Goal: Information Seeking & Learning: Learn about a topic

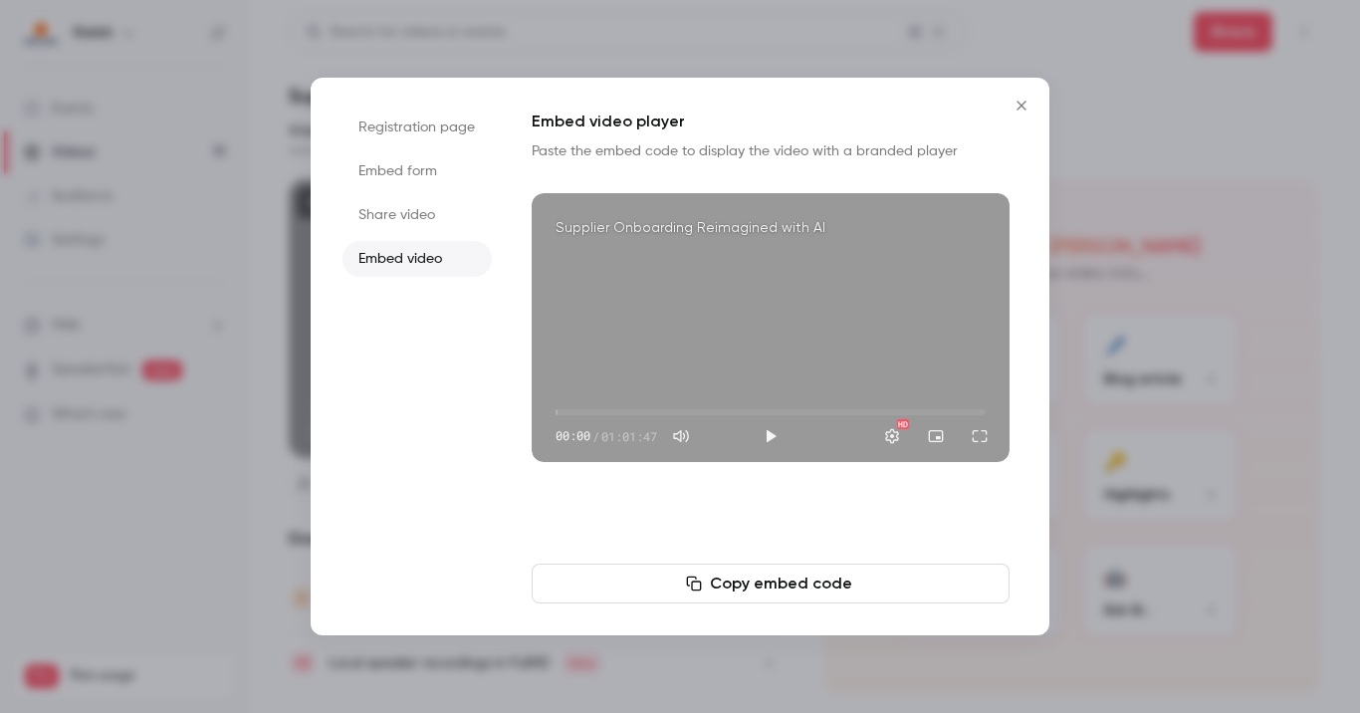
click at [1013, 107] on icon "Close" at bounding box center [1022, 106] width 24 height 16
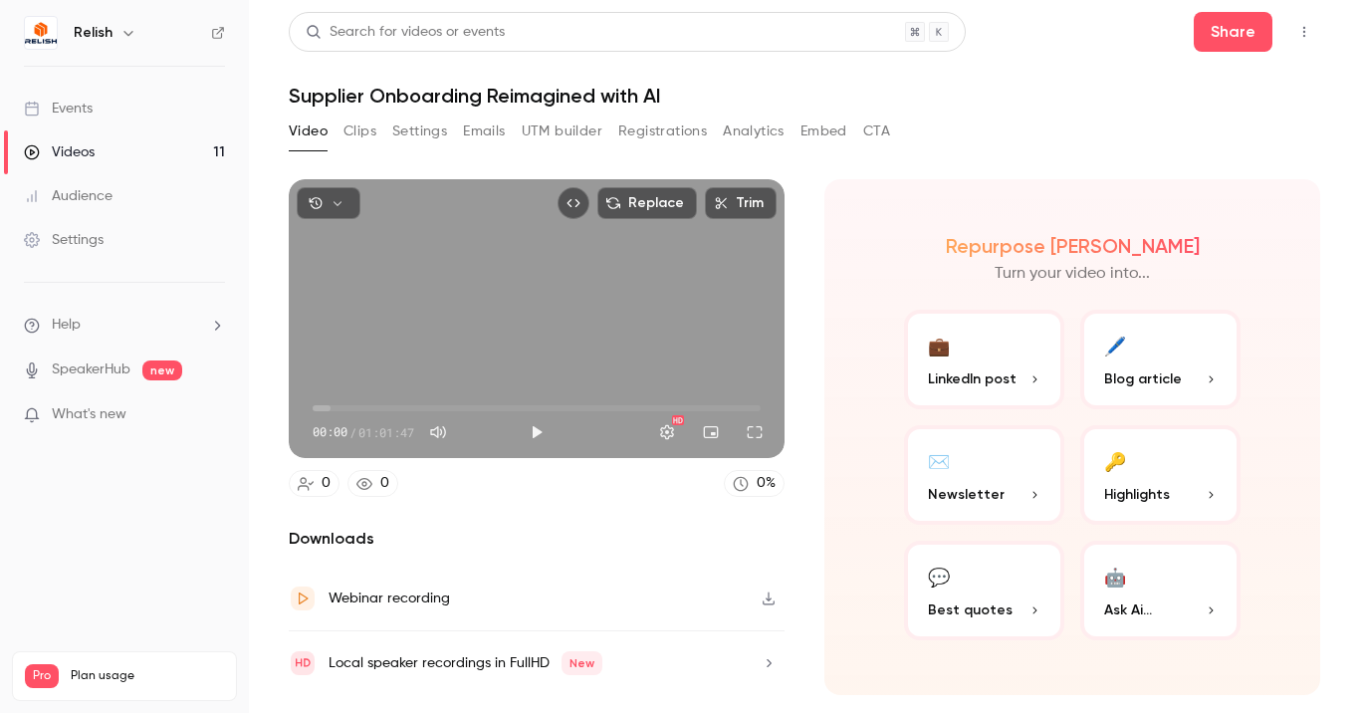
click at [646, 116] on button "Registrations" at bounding box center [662, 131] width 89 height 32
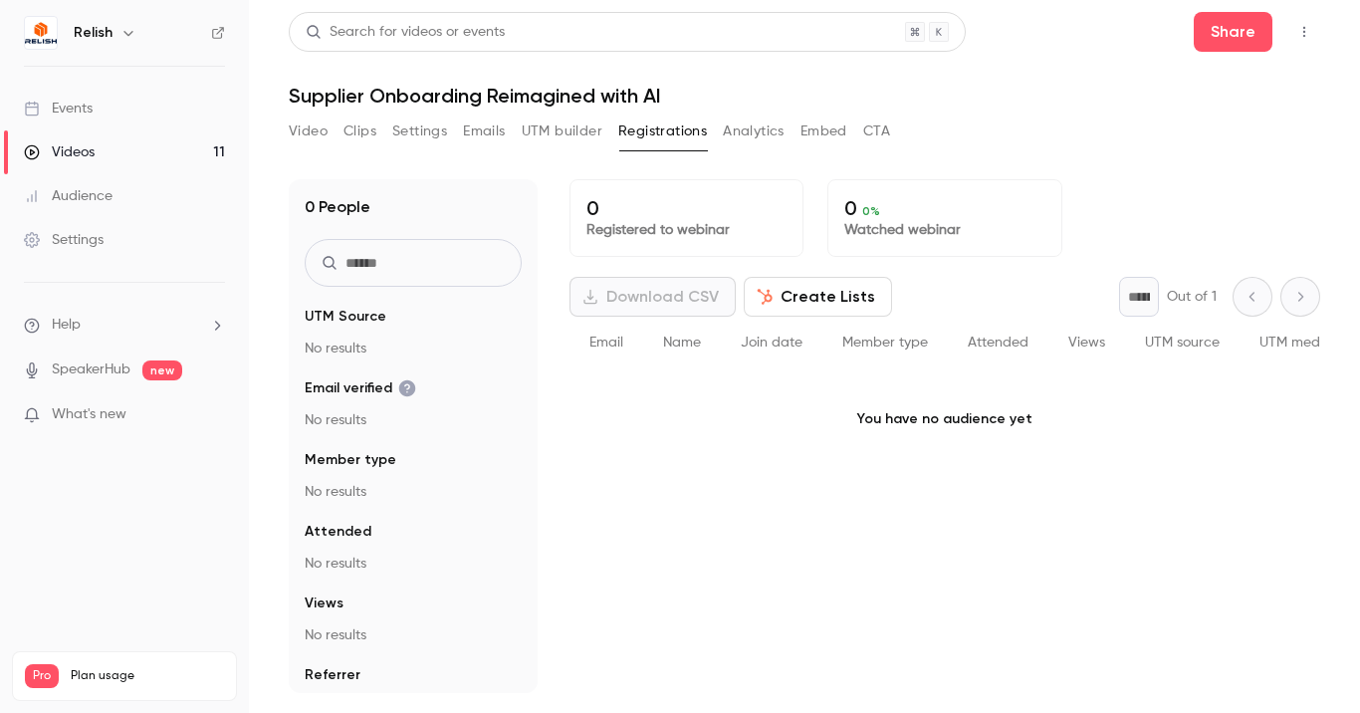
click at [74, 102] on div "Events" at bounding box center [58, 109] width 69 height 20
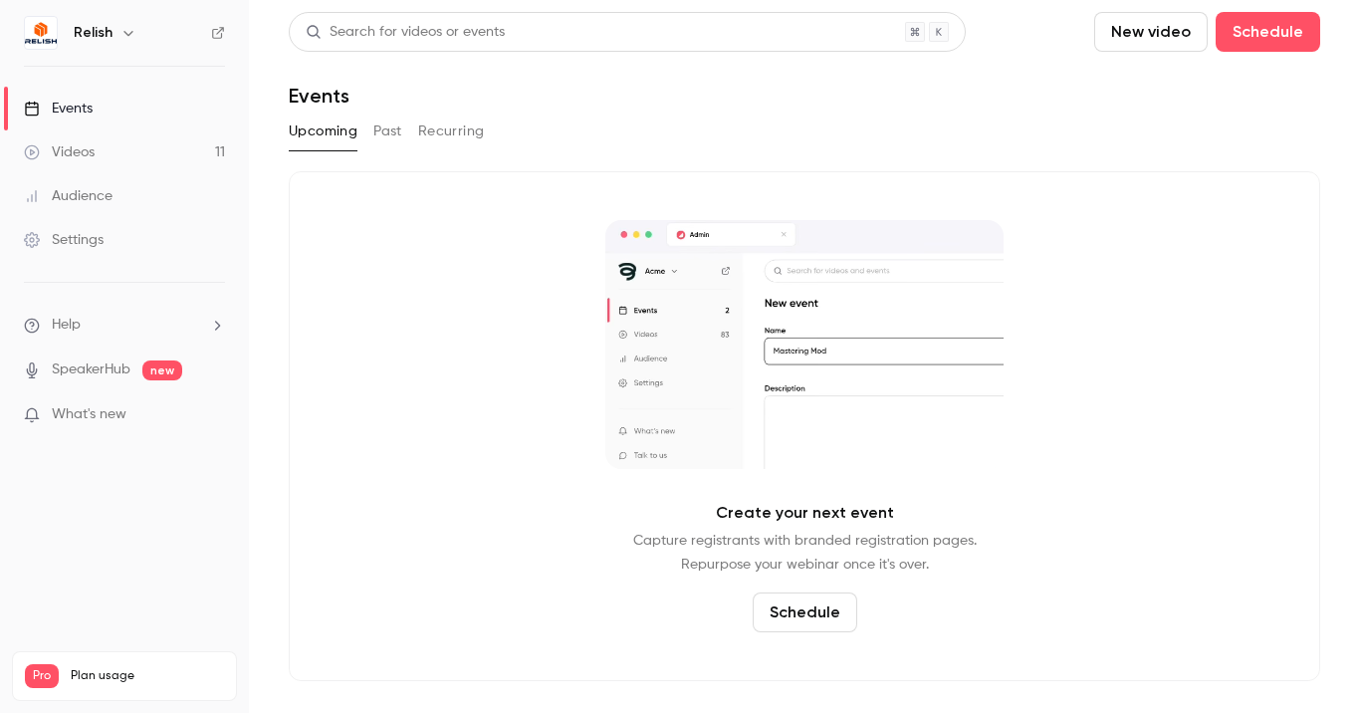
click at [402, 129] on div "Upcoming Past Recurring" at bounding box center [805, 131] width 1032 height 32
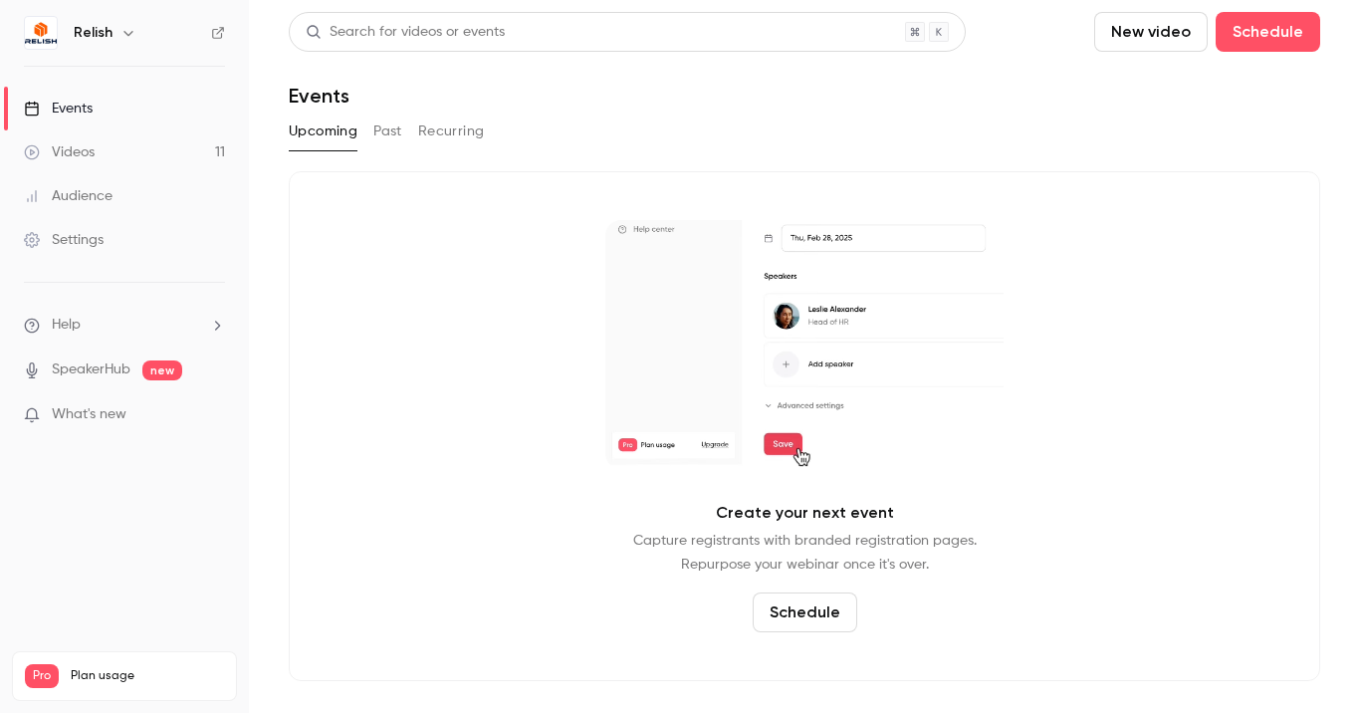
click at [386, 131] on button "Past" at bounding box center [387, 131] width 29 height 32
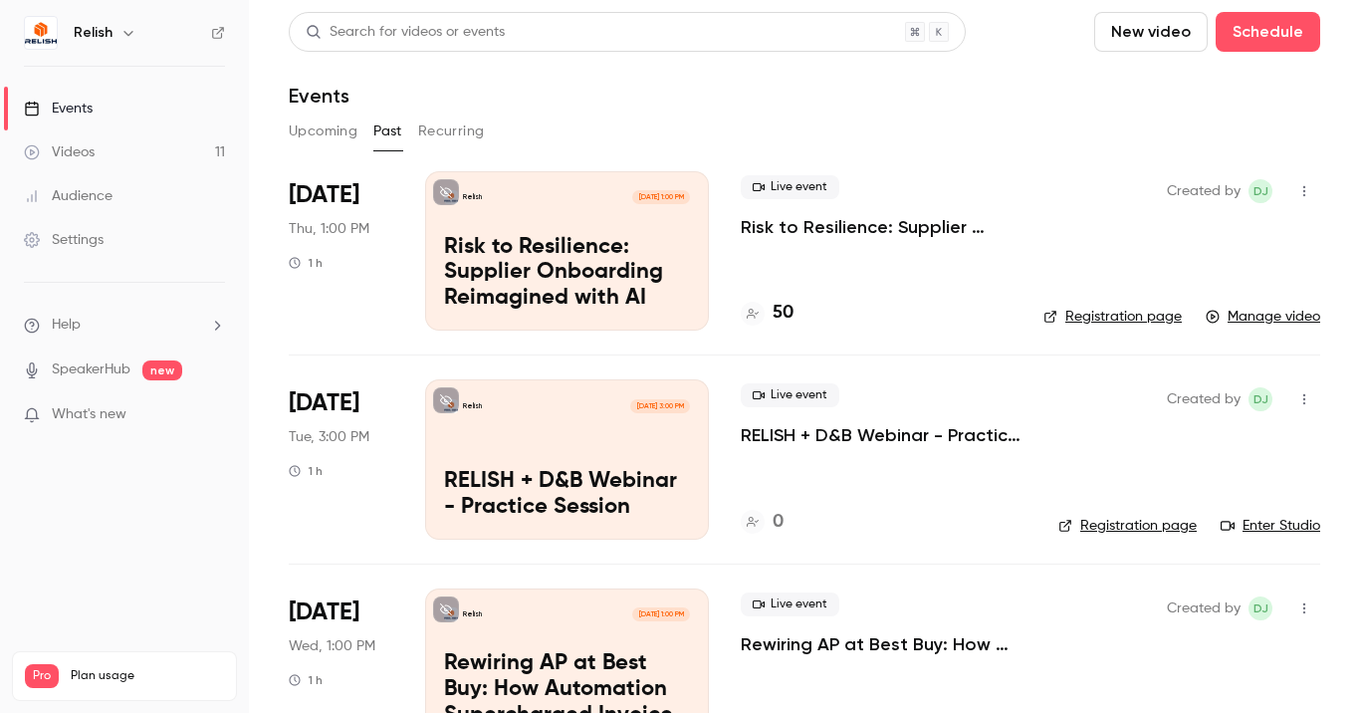
click at [796, 225] on p "Risk to Resilience: Supplier Onboarding Reimagined with AI" at bounding box center [876, 227] width 271 height 24
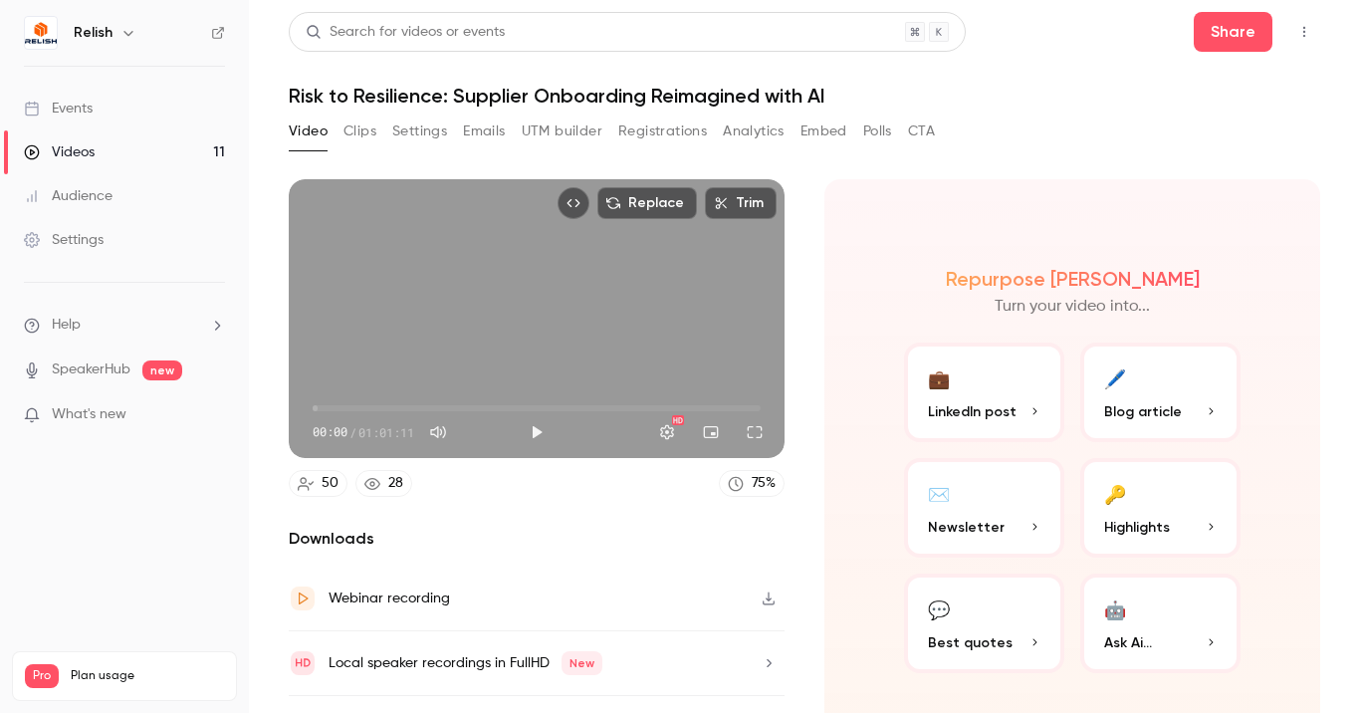
click at [644, 138] on button "Registrations" at bounding box center [662, 131] width 89 height 32
